Goal: Register for event/course: Sign up to attend an event or enroll in a course

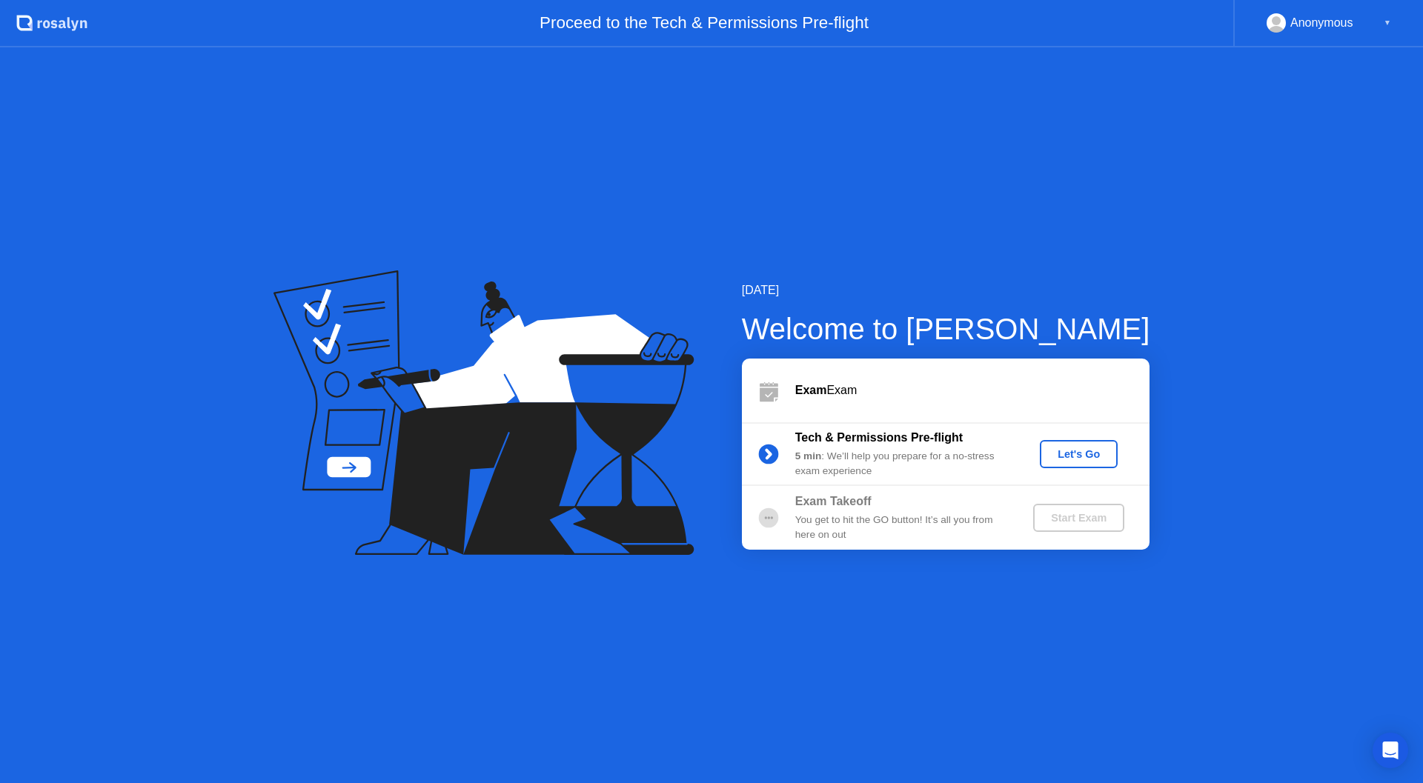
click at [1083, 448] on div "Let's Go" at bounding box center [1079, 454] width 66 height 12
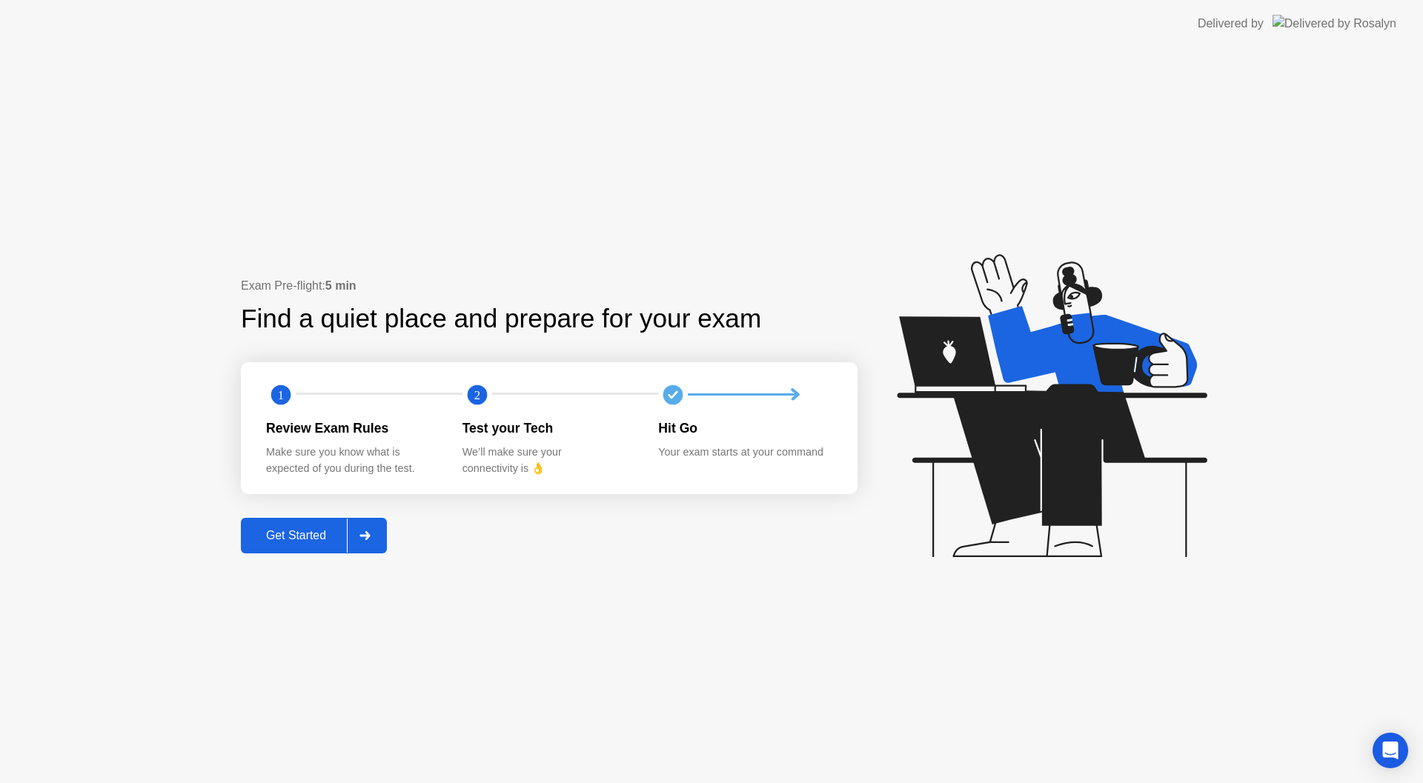
click at [311, 537] on div "Get Started" at bounding box center [296, 535] width 102 height 13
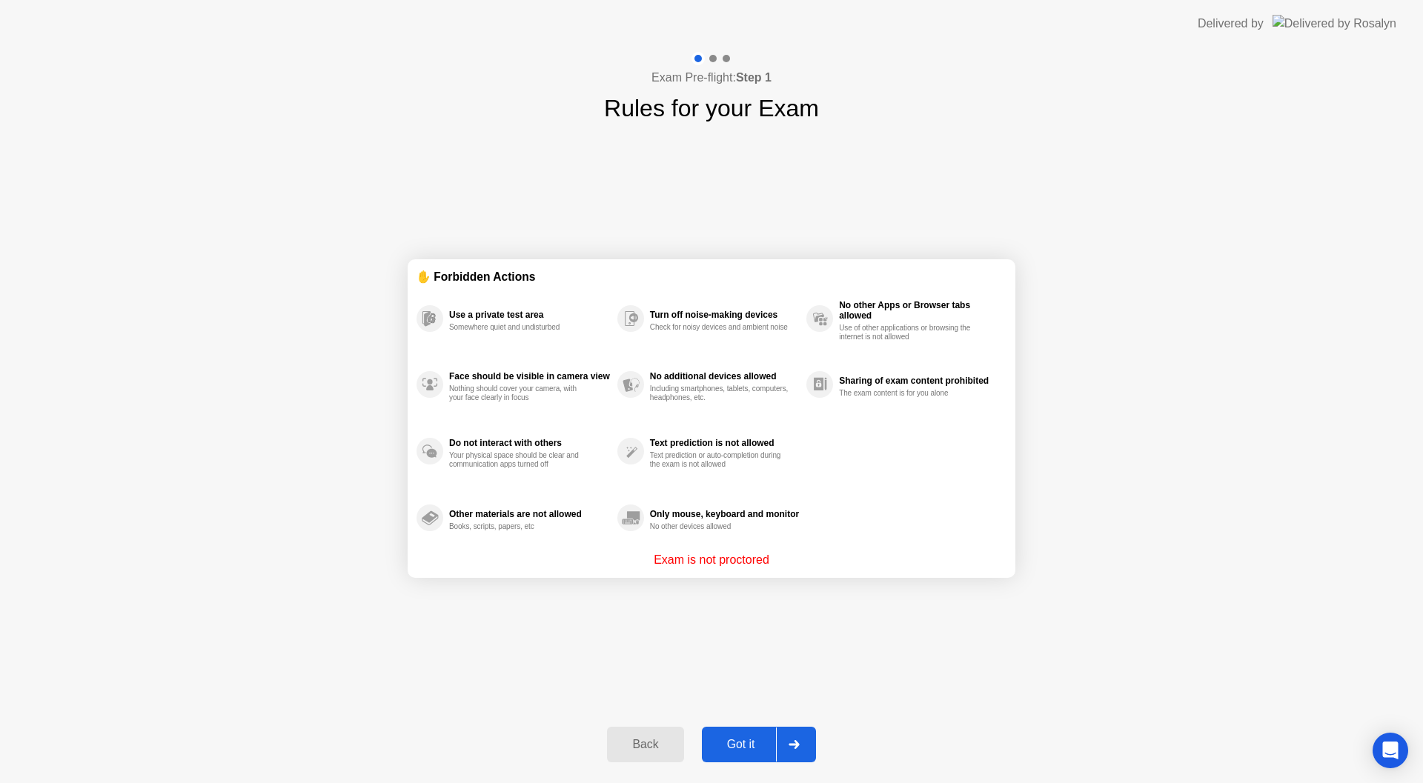
click at [748, 727] on button "Got it" at bounding box center [759, 745] width 114 height 36
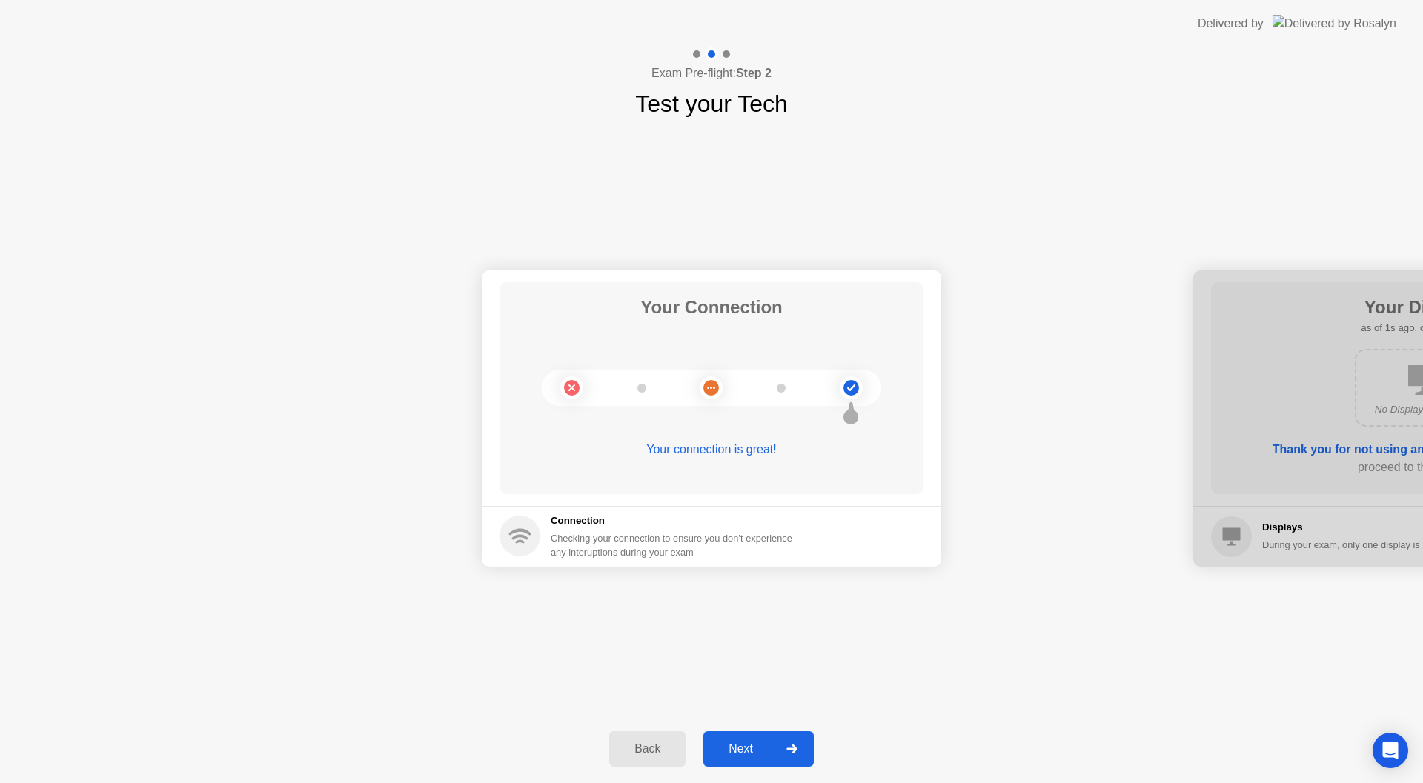
click at [745, 750] on div "Next" at bounding box center [741, 749] width 66 height 13
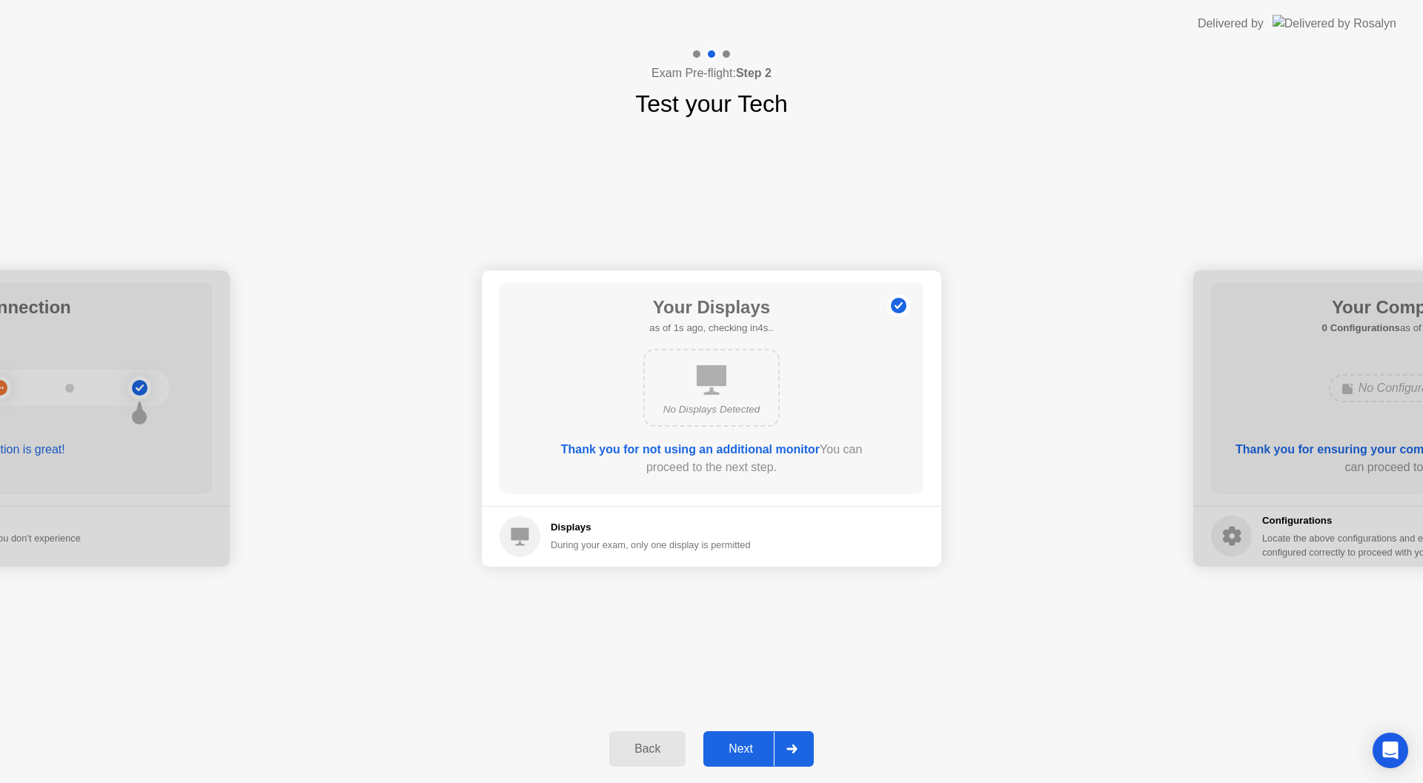
click at [745, 749] on div "Next" at bounding box center [741, 749] width 66 height 13
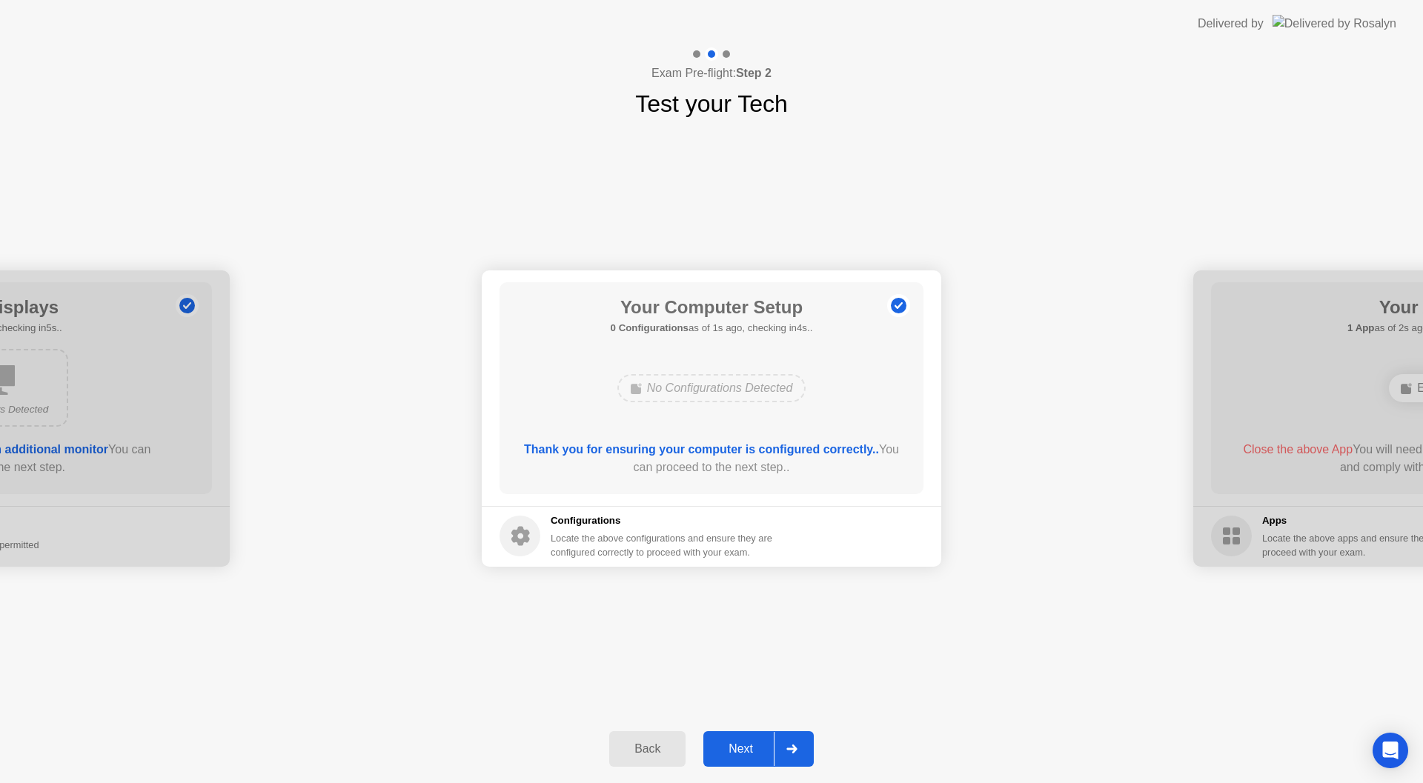
click at [745, 749] on div "Next" at bounding box center [741, 749] width 66 height 13
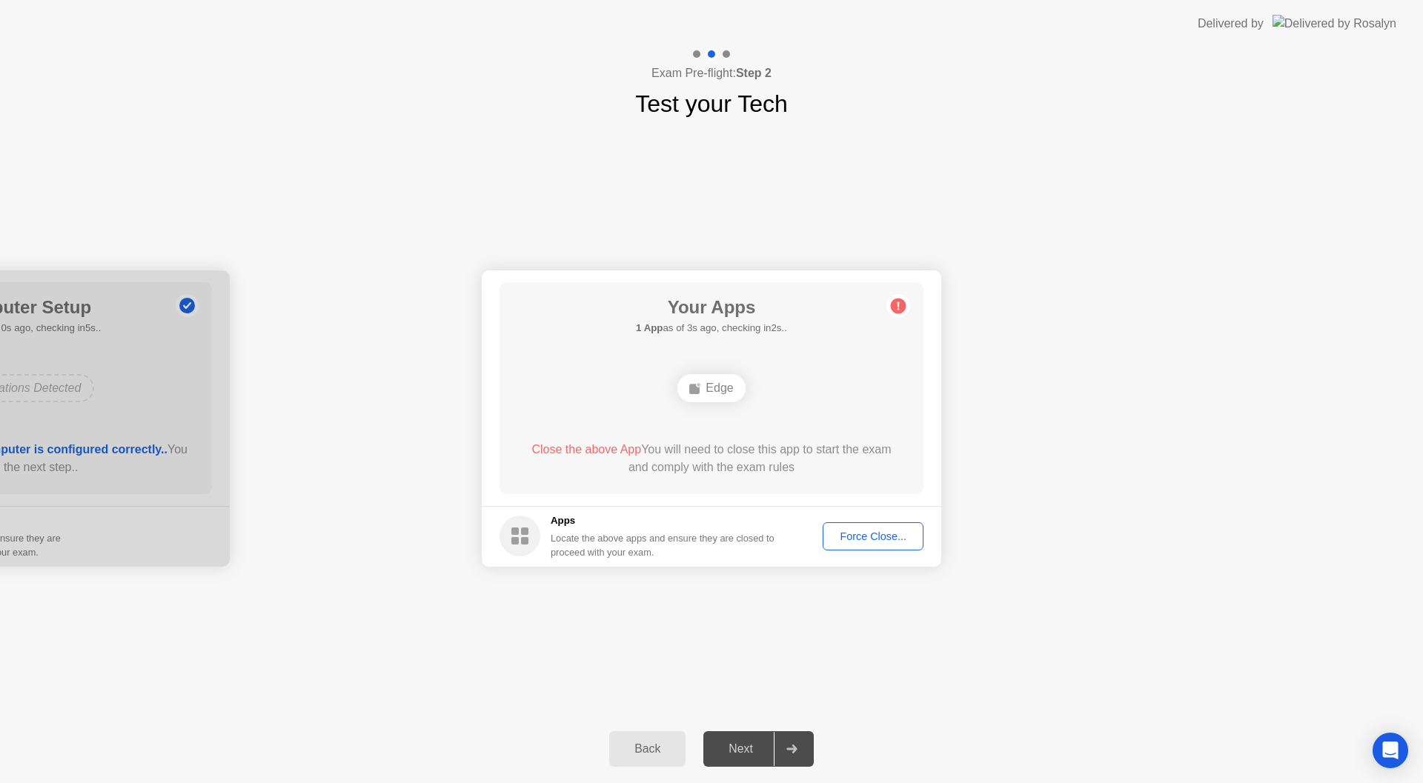
click at [888, 537] on div "Force Close..." at bounding box center [873, 537] width 90 height 12
click at [904, 542] on div "Force Close..." at bounding box center [873, 537] width 90 height 12
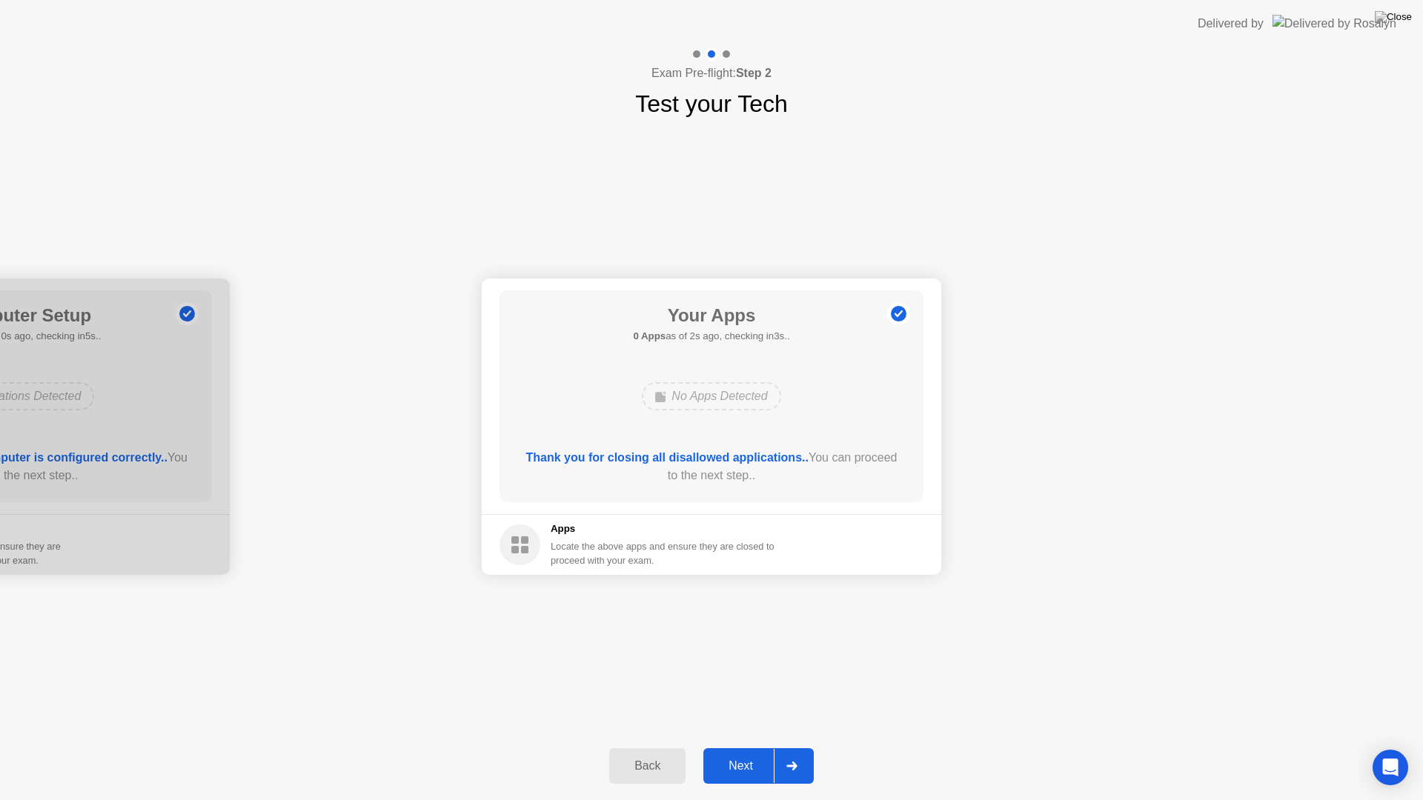
click at [746, 760] on div "Next" at bounding box center [741, 766] width 66 height 13
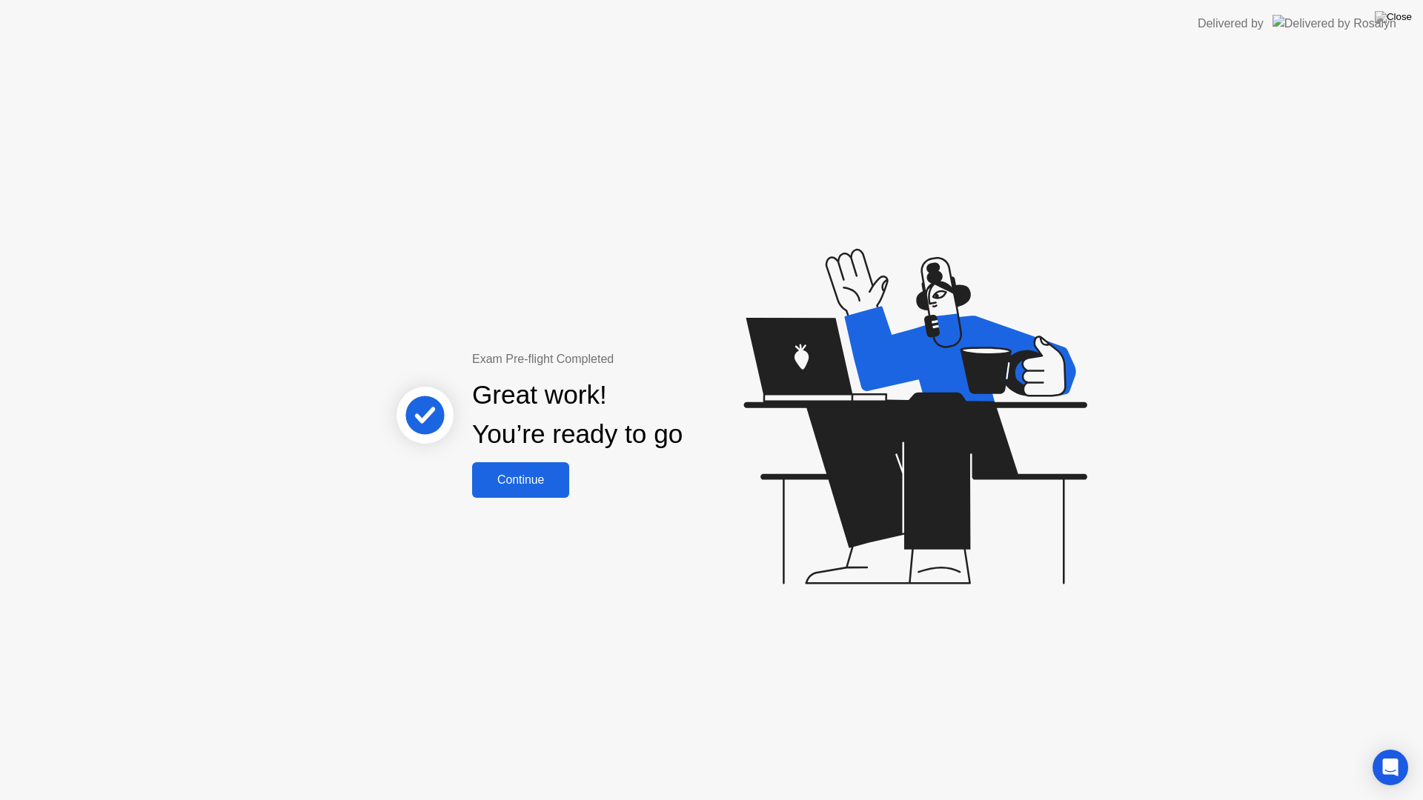
click at [534, 486] on div "Continue" at bounding box center [520, 480] width 88 height 13
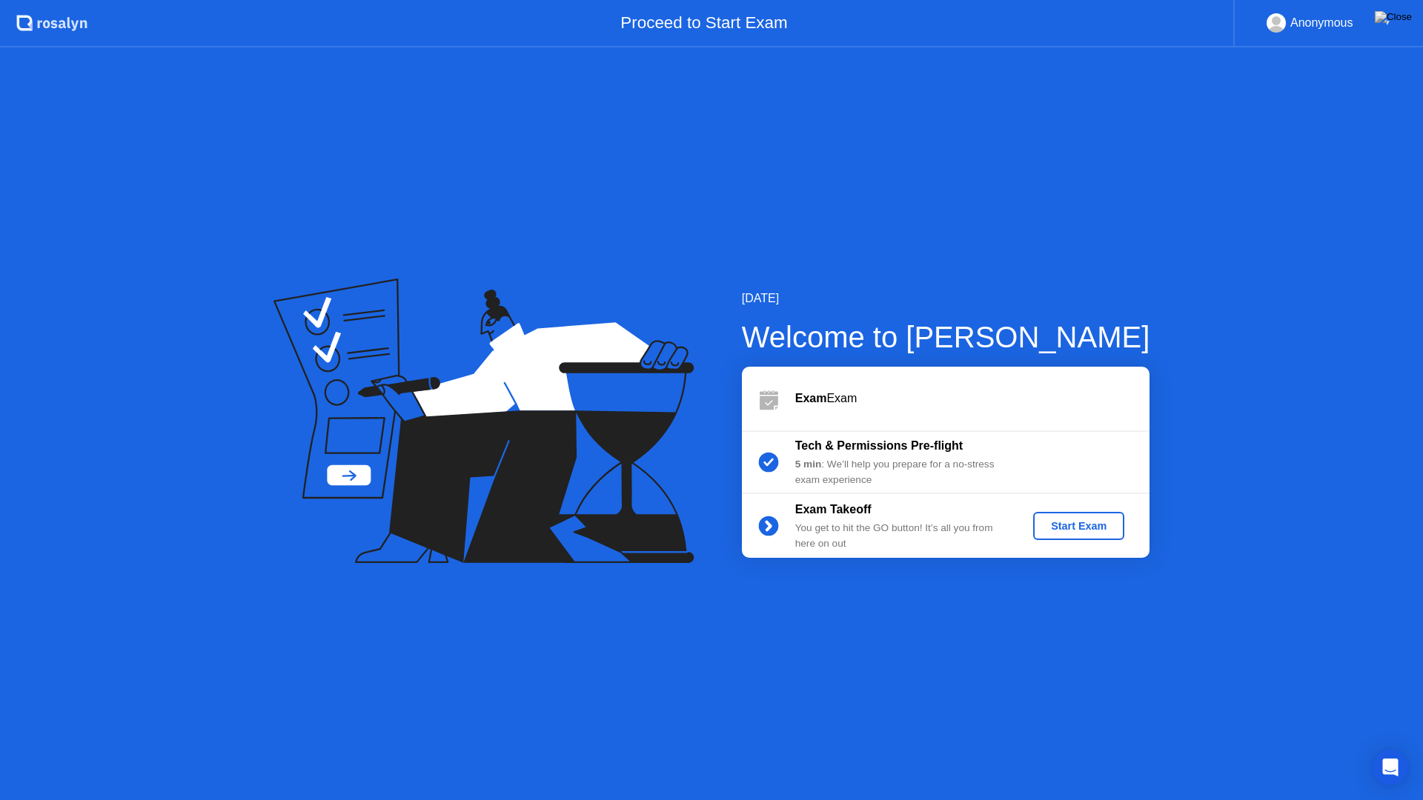
click at [1098, 525] on div "Start Exam" at bounding box center [1078, 526] width 79 height 12
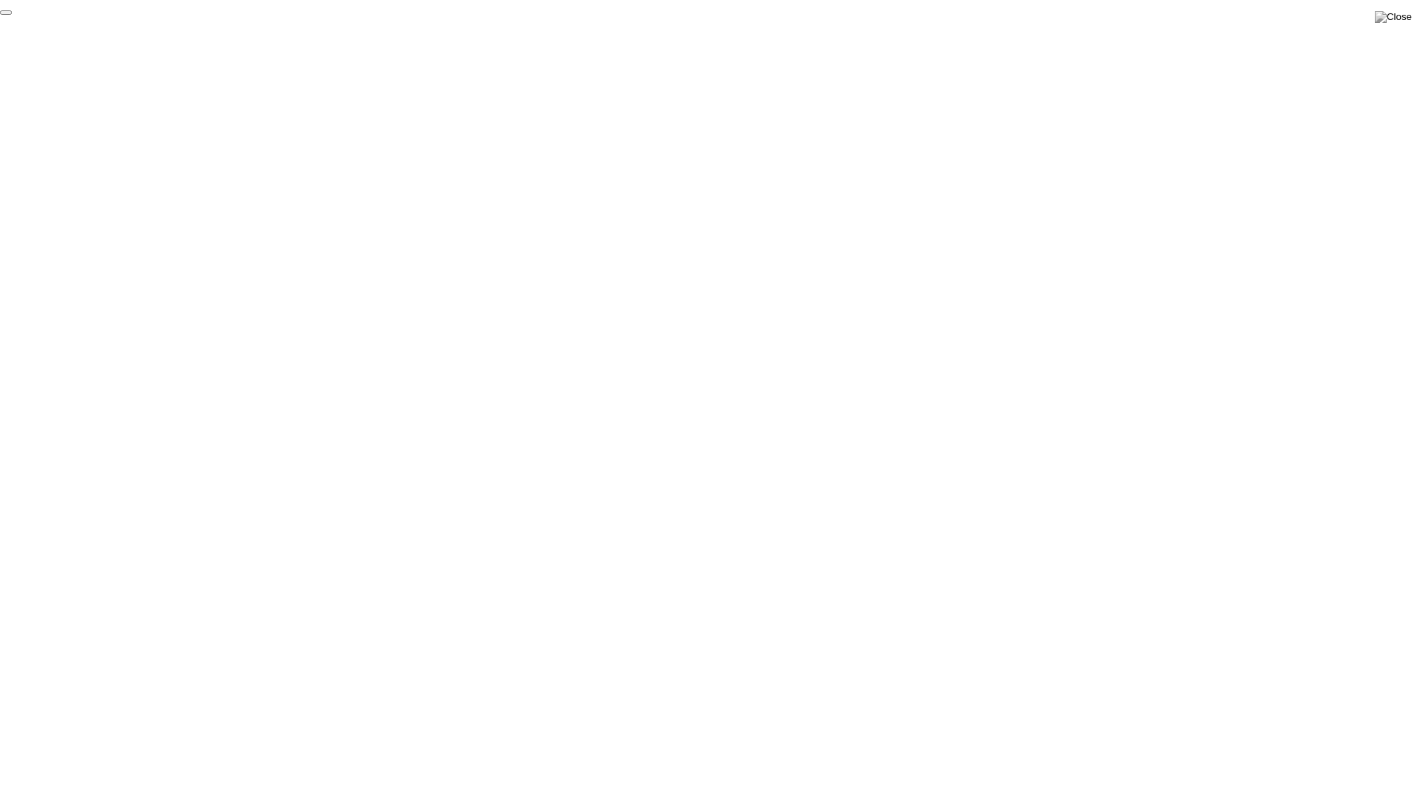
click div "End Proctoring Session"
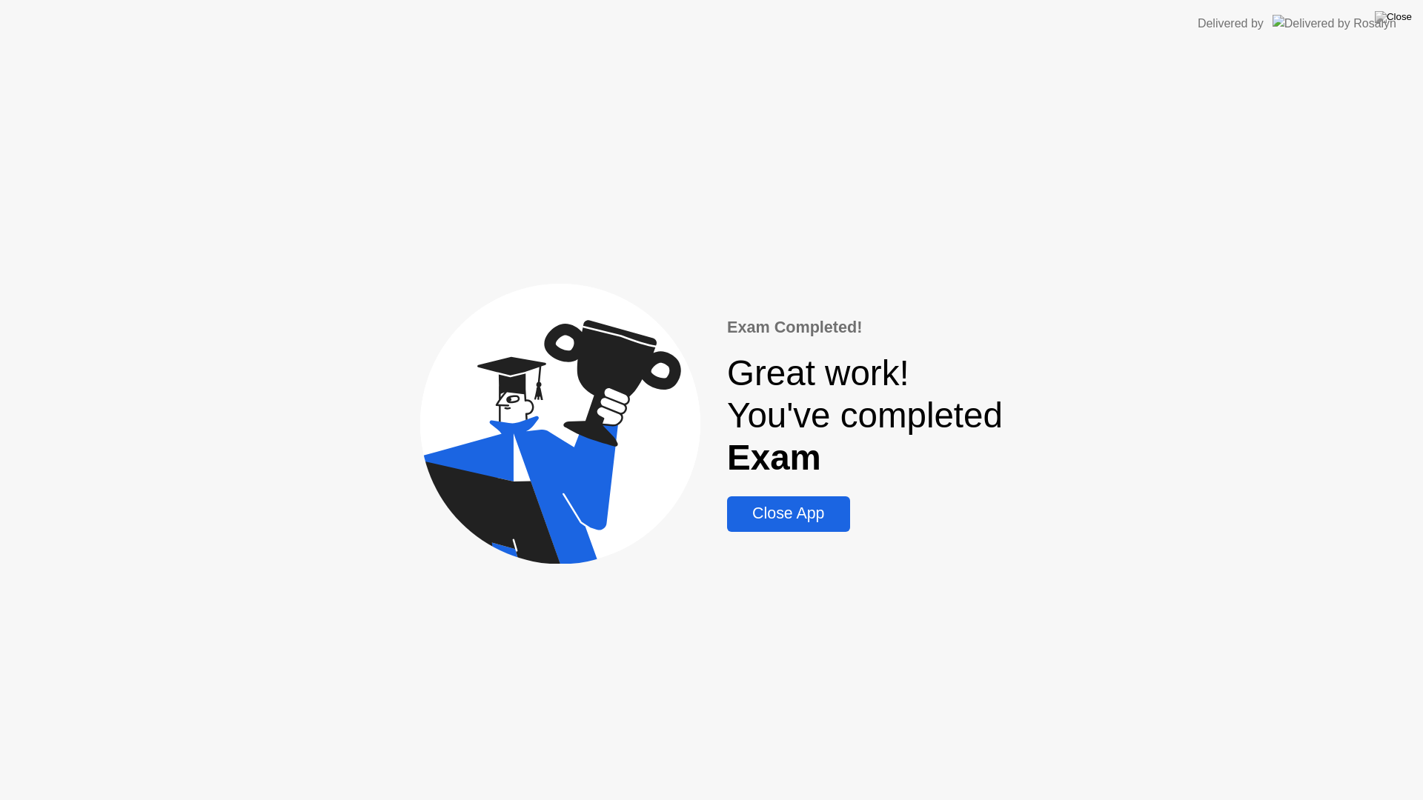
click at [783, 519] on div "Close App" at bounding box center [787, 514] width 113 height 19
